Goal: Task Accomplishment & Management: Complete application form

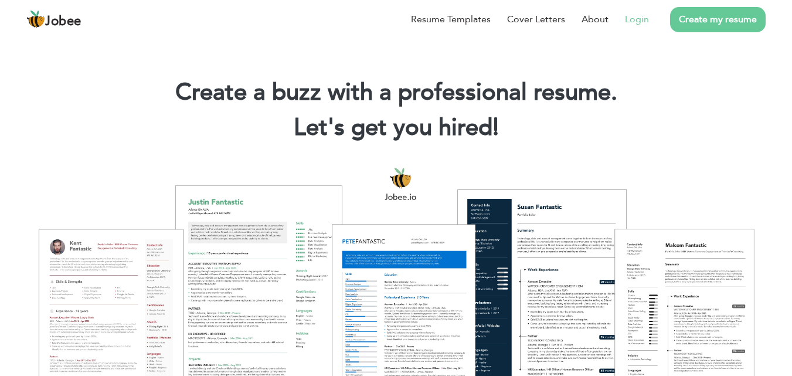
click at [640, 19] on link "Login" at bounding box center [637, 19] width 24 height 14
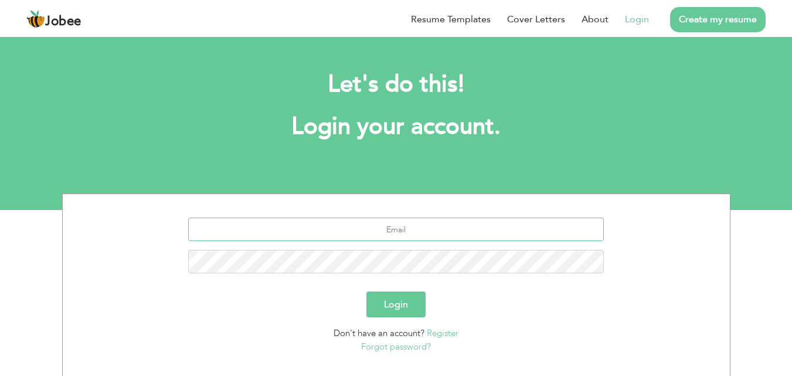
click at [340, 230] on input "text" at bounding box center [396, 229] width 416 height 23
click at [390, 230] on input "saahsolt3@gmail.com" at bounding box center [396, 229] width 416 height 23
type input "saahsolt4@gmail.com"
click at [399, 307] on button "Login" at bounding box center [395, 304] width 59 height 26
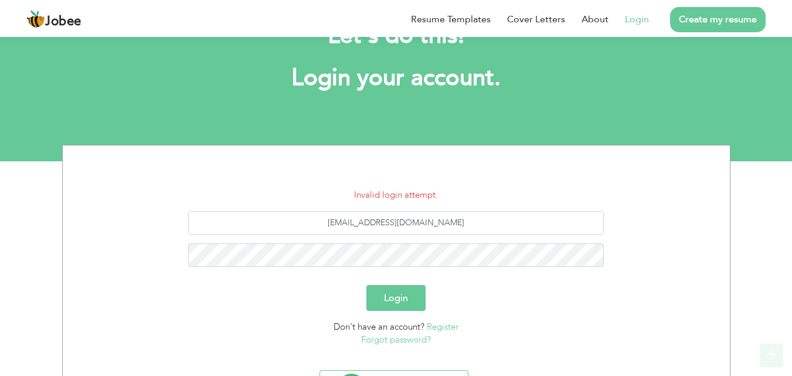
scroll to position [64, 0]
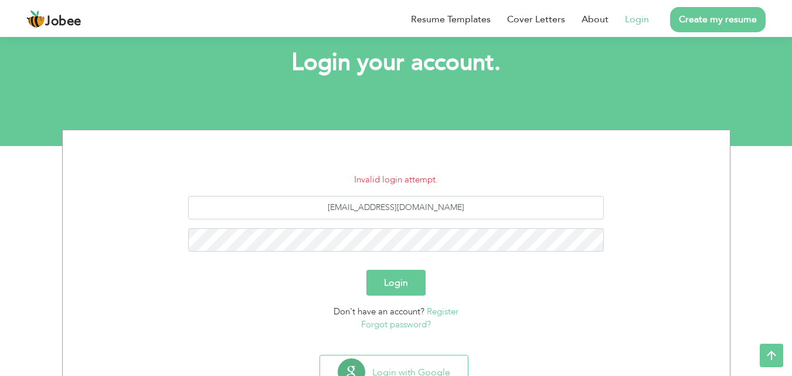
click at [393, 326] on link "Forgot password?" at bounding box center [396, 324] width 70 height 12
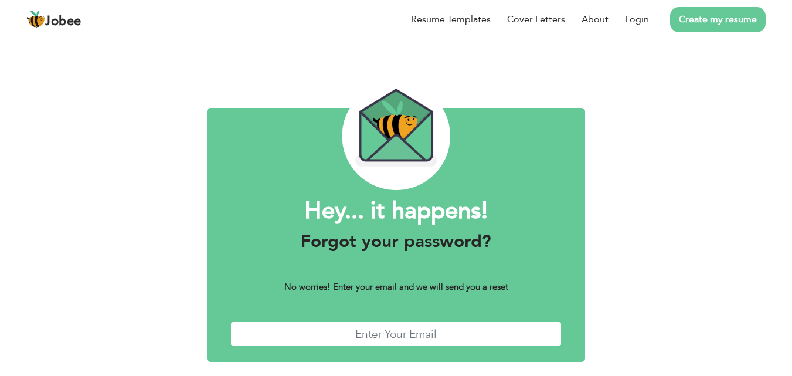
click at [389, 329] on input "text" at bounding box center [396, 333] width 332 height 25
type input "[EMAIL_ADDRESS][DOMAIN_NAME]"
click at [791, 194] on html "Jobee Resume Templates Cover Letters About Login Create my resume Hey... it hap…" at bounding box center [396, 211] width 792 height 422
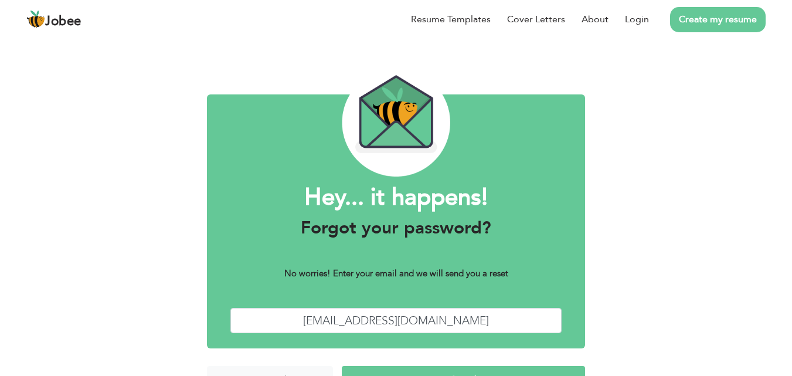
scroll to position [46, 0]
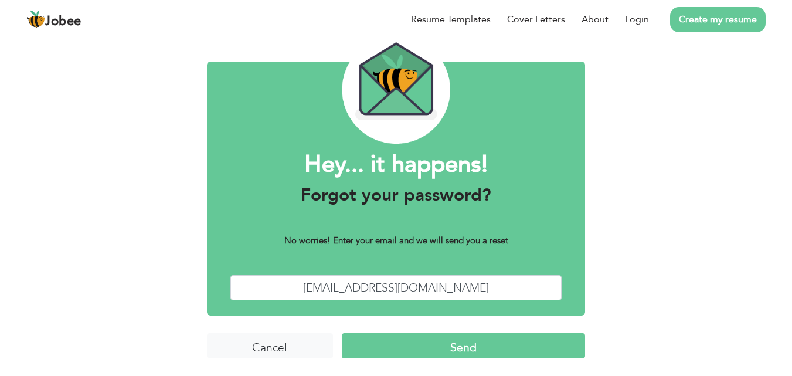
click at [463, 341] on input "Send" at bounding box center [463, 345] width 243 height 25
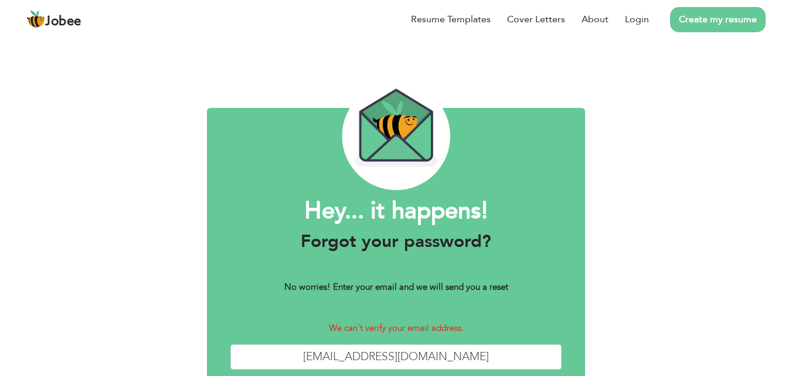
click at [688, 22] on link "Create my resume" at bounding box center [718, 19] width 96 height 25
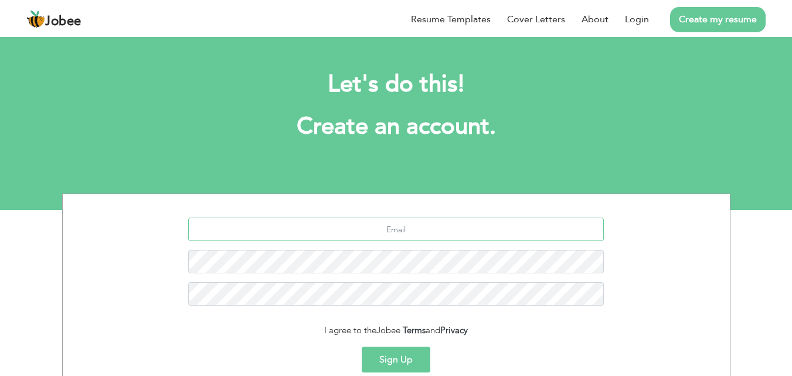
click at [403, 235] on input "text" at bounding box center [396, 229] width 416 height 23
type input "[EMAIL_ADDRESS][DOMAIN_NAME]"
click at [389, 362] on button "Sign Up" at bounding box center [396, 359] width 69 height 26
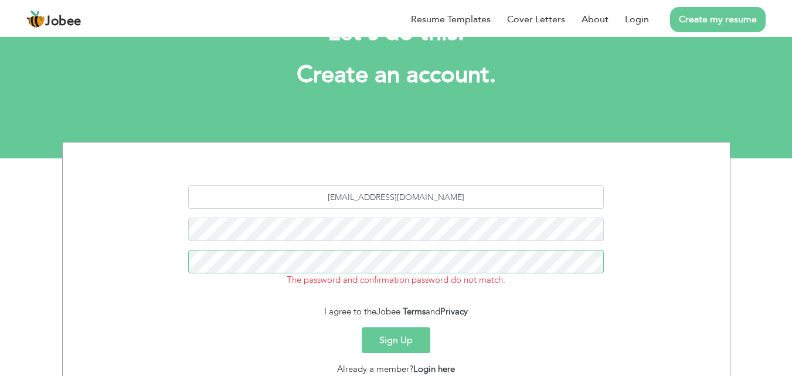
scroll to position [105, 0]
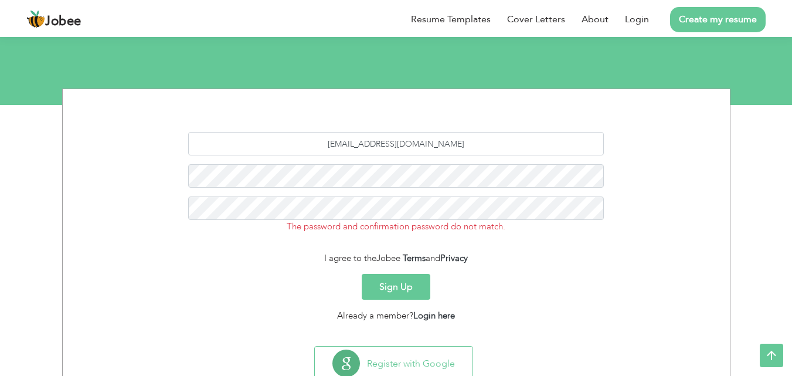
click at [399, 291] on button "Sign Up" at bounding box center [396, 287] width 69 height 26
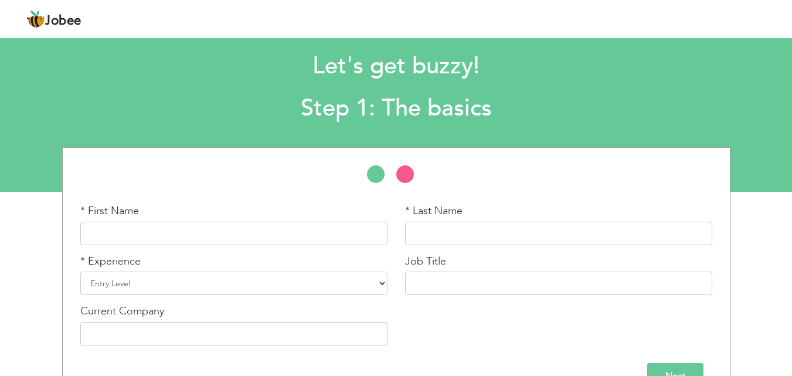
scroll to position [50, 0]
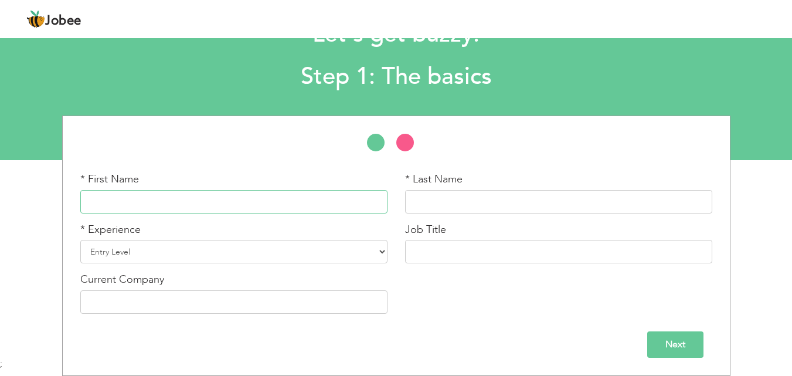
click at [216, 209] on input "text" at bounding box center [233, 201] width 307 height 23
type input "Muhammad"
click at [416, 205] on input "text" at bounding box center [558, 201] width 307 height 23
type input "Arif"
click at [236, 250] on select "Entry Level Less than 1 Year 1 Year 2 Years 3 Years 4 Years 5 Years 6 Years 7 Y…" at bounding box center [233, 251] width 307 height 23
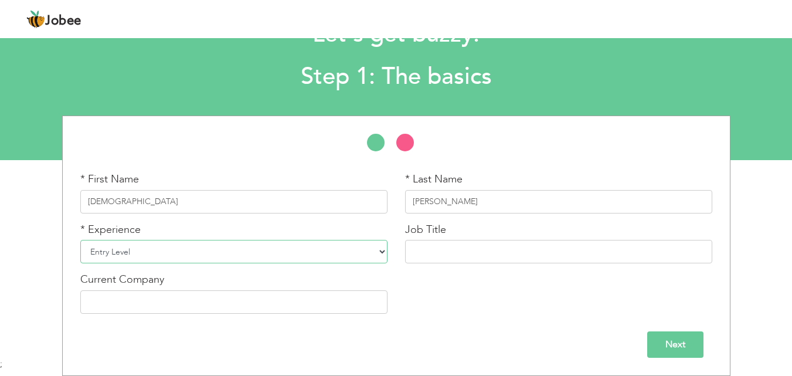
select select "14"
click at [80, 240] on select "Entry Level Less than 1 Year 1 Year 2 Years 3 Years 4 Years 5 Years 6 Years 7 Y…" at bounding box center [233, 251] width 307 height 23
click at [497, 253] on input "text" at bounding box center [558, 251] width 307 height 23
type input "Virtual Assistant Amazon Walmart Ebay Etsy onbuy"
click at [137, 297] on input "text" at bounding box center [233, 301] width 307 height 23
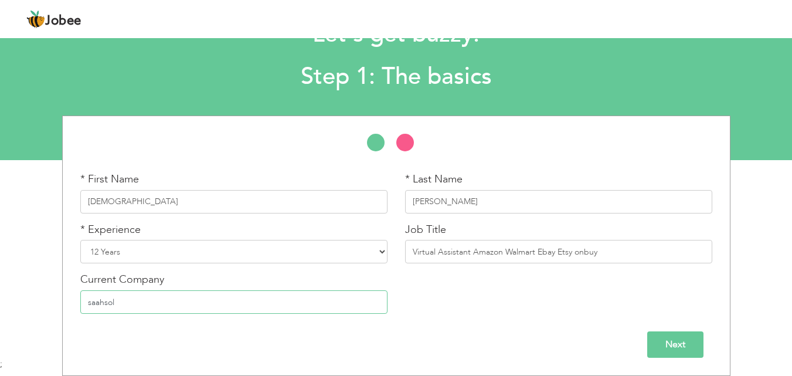
drag, startPoint x: 90, startPoint y: 301, endPoint x: 84, endPoint y: 301, distance: 5.9
click at [84, 301] on input "saahsol" at bounding box center [233, 301] width 307 height 23
type input "Saahsol"
click at [675, 348] on input "Next" at bounding box center [675, 344] width 56 height 26
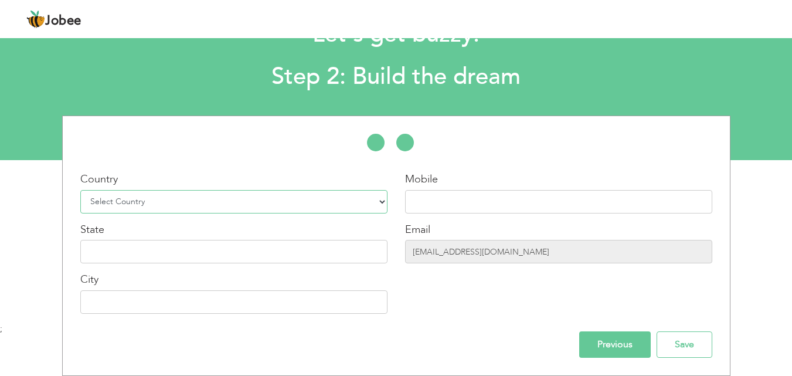
click at [374, 199] on select "Select Country Afghanistan Albania Algeria American Samoa Andorra Angola Anguil…" at bounding box center [233, 201] width 307 height 23
select select "166"
click at [80, 190] on select "Select Country Afghanistan Albania Algeria American Samoa Andorra Angola Anguil…" at bounding box center [233, 201] width 307 height 23
click at [434, 196] on input "text" at bounding box center [558, 201] width 307 height 23
type input "03498072270"
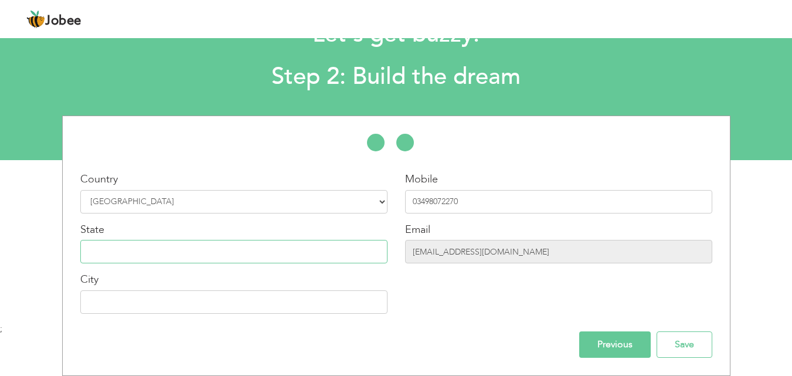
click at [288, 261] on input "text" at bounding box center [233, 251] width 307 height 23
type input "Punjab"
click at [222, 307] on input "text" at bounding box center [233, 301] width 307 height 23
type input "[PERSON_NAME]"
click at [690, 347] on input "Save" at bounding box center [685, 344] width 56 height 26
